Goal: Task Accomplishment & Management: Use online tool/utility

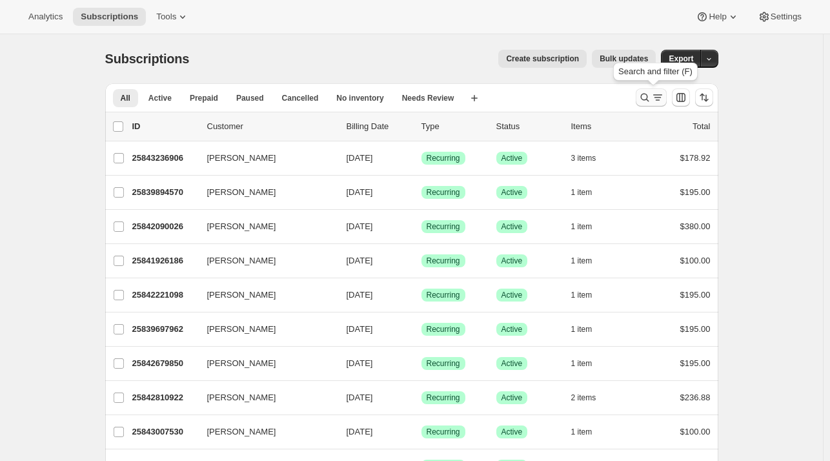
click at [652, 96] on icon "Search and filter results" at bounding box center [645, 97] width 13 height 13
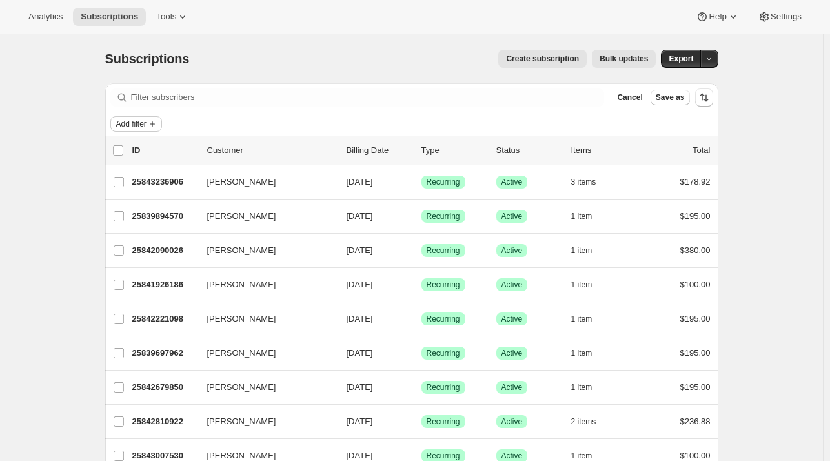
click at [134, 121] on span "Add filter" at bounding box center [131, 124] width 30 height 10
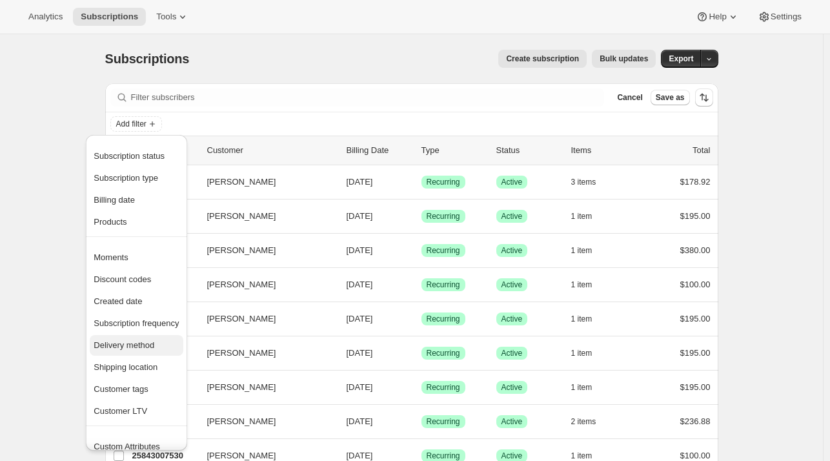
click at [145, 349] on span "Delivery method" at bounding box center [124, 345] width 61 height 10
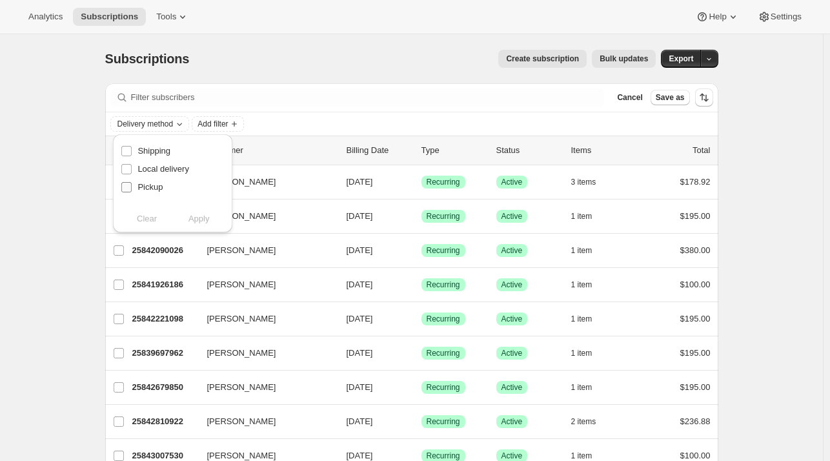
click at [141, 189] on span "Pickup" at bounding box center [150, 187] width 25 height 10
click at [132, 189] on input "Pickup" at bounding box center [126, 187] width 10 height 10
checkbox input "true"
click at [189, 219] on span "Apply" at bounding box center [199, 218] width 21 height 13
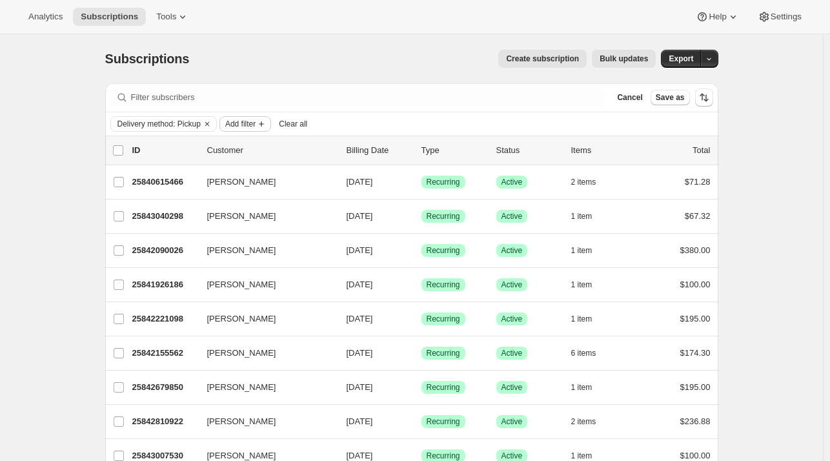
click at [256, 123] on span "Add filter" at bounding box center [240, 124] width 30 height 10
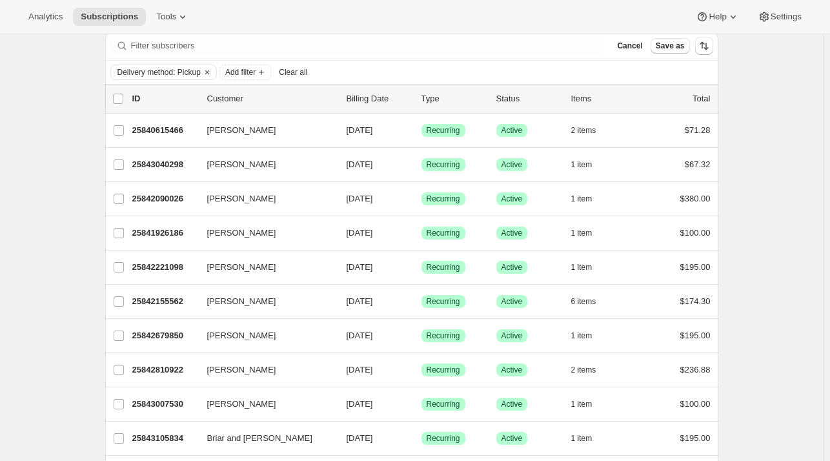
scroll to position [52, 0]
click at [226, 101] on p "Customer" at bounding box center [271, 98] width 129 height 13
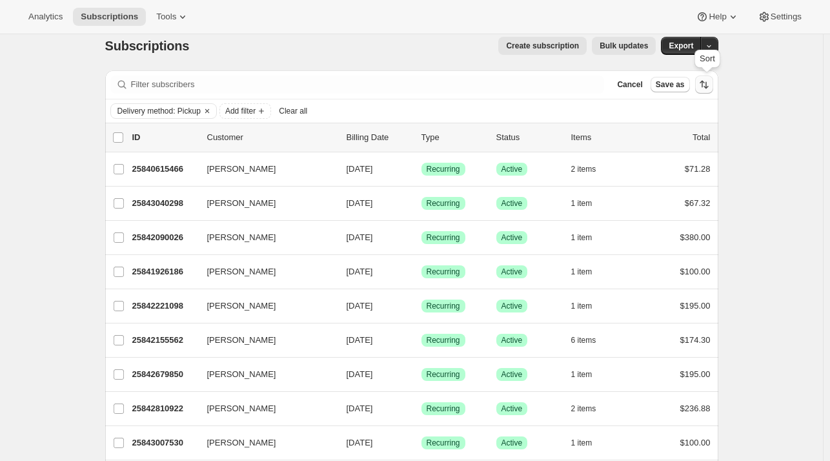
click at [705, 82] on icon "Sort the results" at bounding box center [702, 84] width 5 height 7
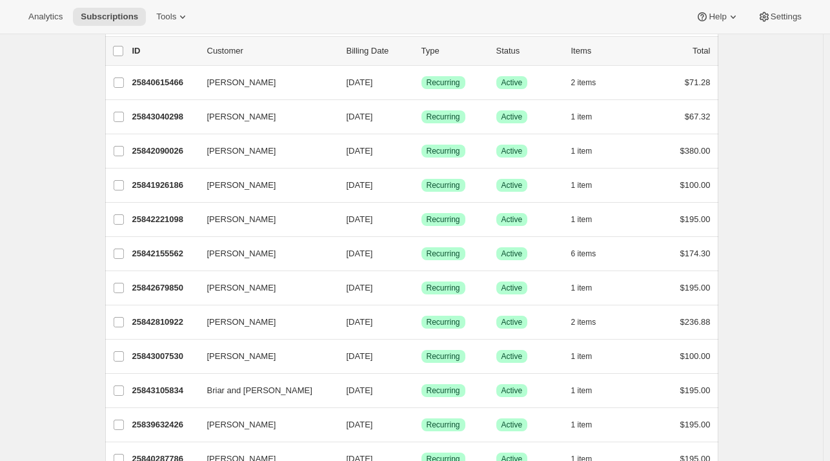
scroll to position [106, 0]
